Goal: Information Seeking & Learning: Learn about a topic

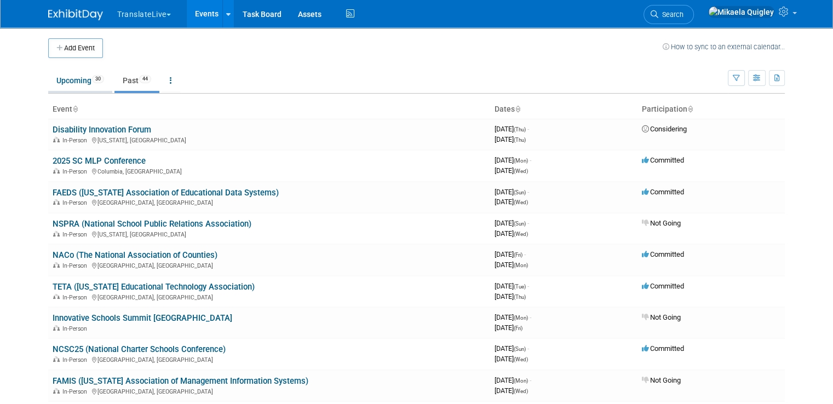
click at [66, 71] on link "Upcoming 30" at bounding box center [80, 80] width 64 height 21
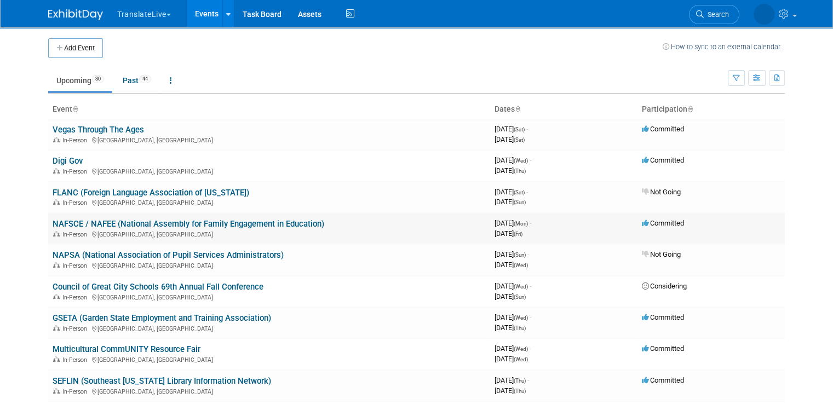
click at [170, 224] on link "NAFSCE / NAFEE (National Assembly for Family Engagement in Education)" at bounding box center [189, 224] width 272 height 10
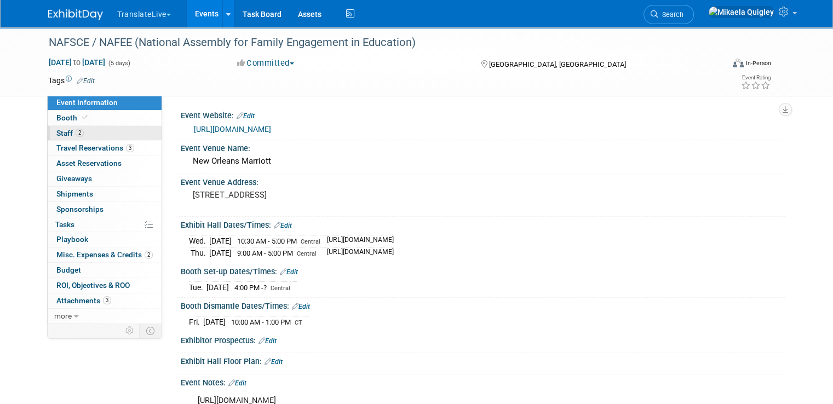
click at [96, 133] on link "2 Staff 2" at bounding box center [105, 133] width 114 height 15
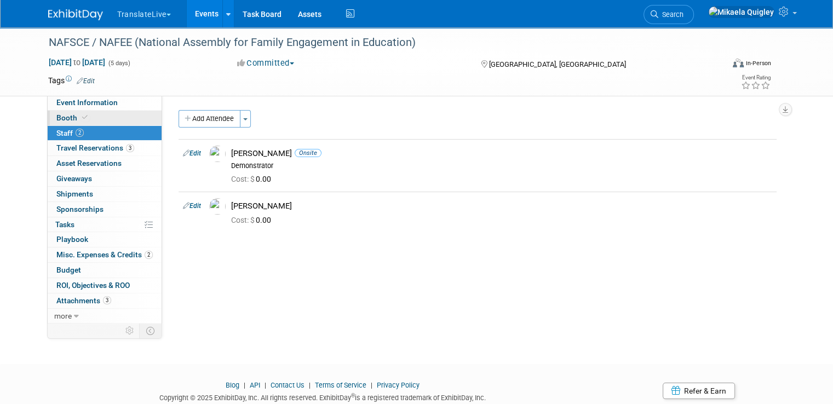
click at [110, 123] on link "Booth" at bounding box center [105, 118] width 114 height 15
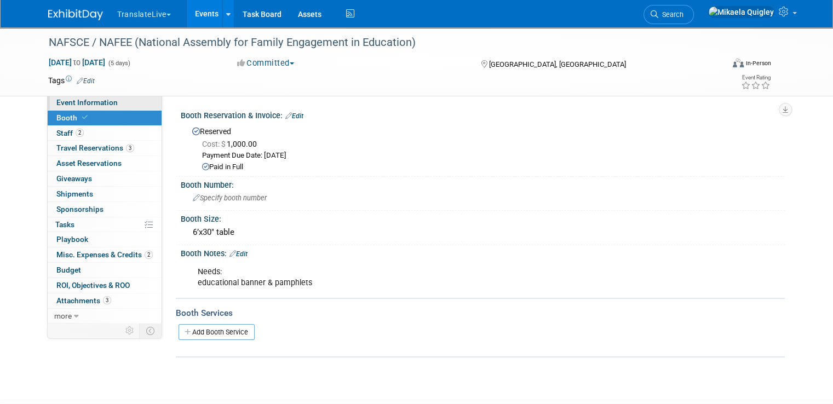
click at [119, 105] on link "Event Information" at bounding box center [105, 102] width 114 height 15
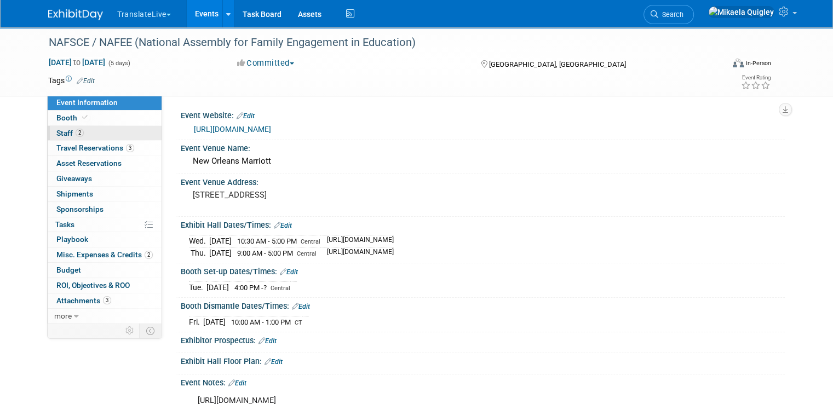
click at [107, 130] on link "2 Staff 2" at bounding box center [105, 133] width 114 height 15
